Goal: Find specific page/section: Find specific page/section

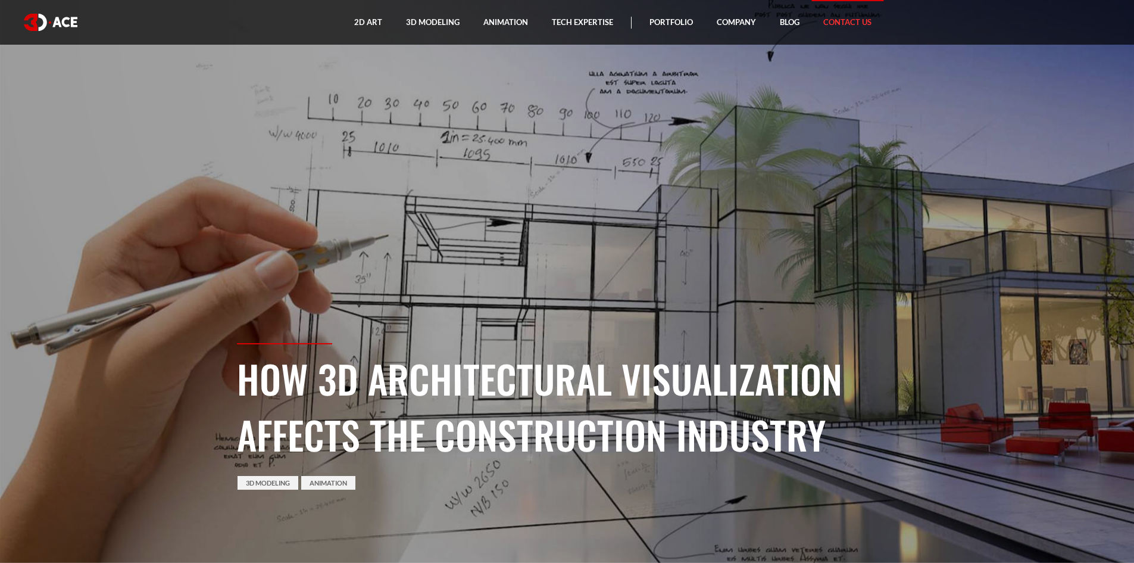
click at [843, 18] on link "Contact Us" at bounding box center [847, 22] width 72 height 45
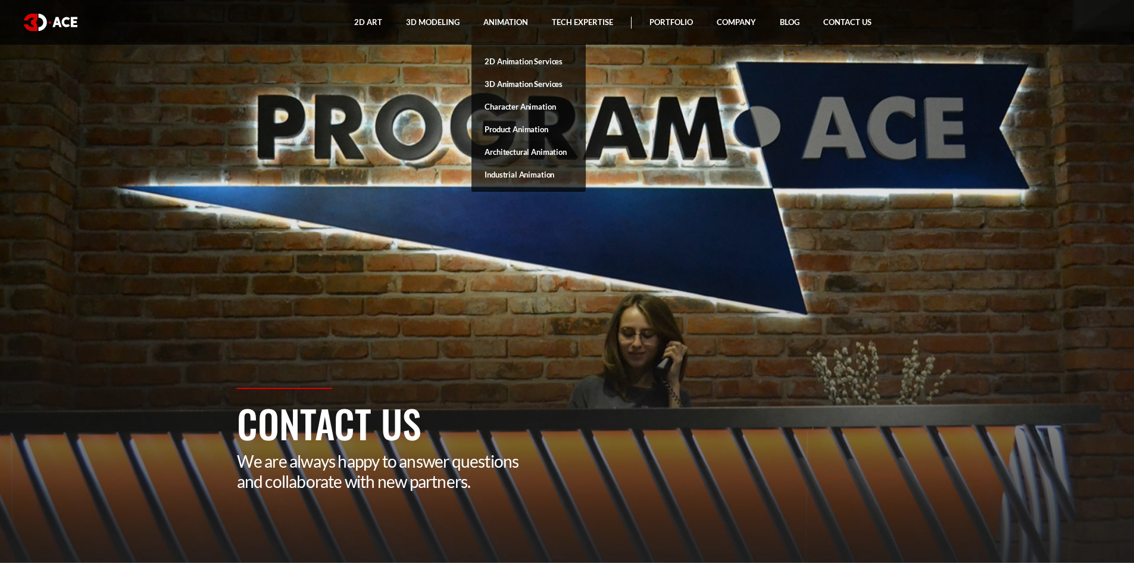
click at [533, 151] on link "Architectural Animation" at bounding box center [528, 151] width 114 height 23
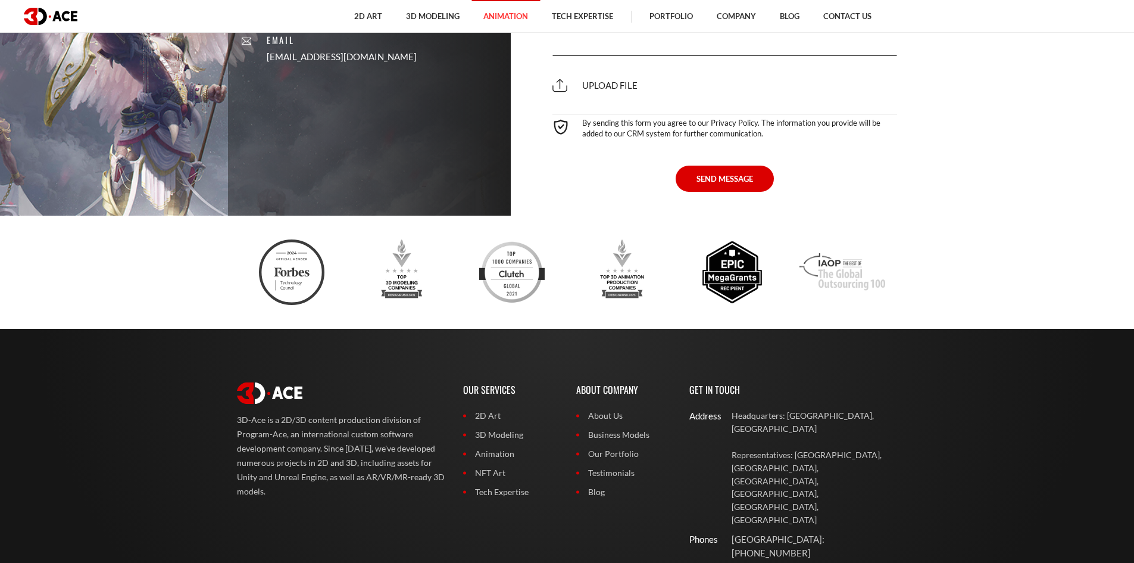
scroll to position [4286, 0]
